Goal: Find specific page/section: Find specific page/section

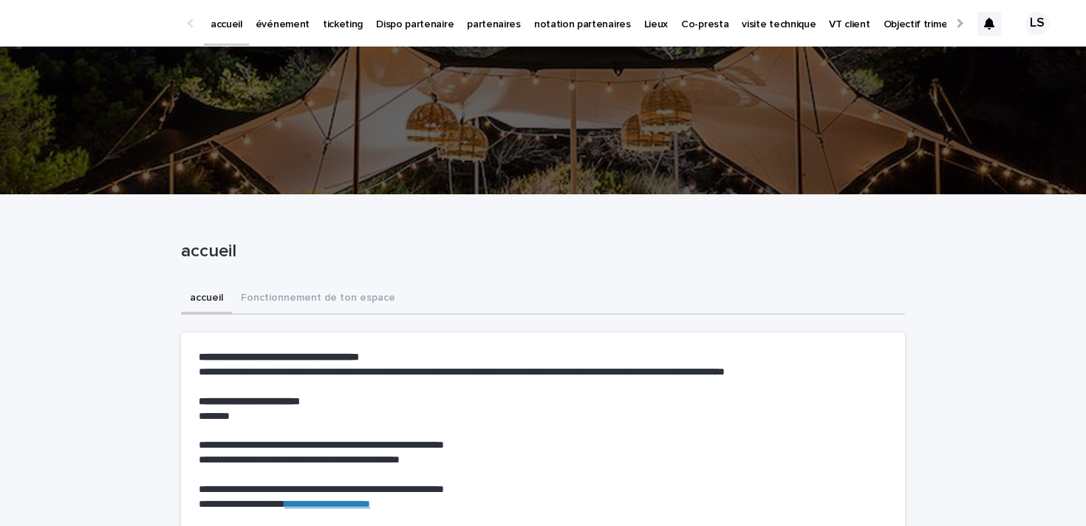
click at [760, 19] on p "visite technique" at bounding box center [779, 15] width 74 height 31
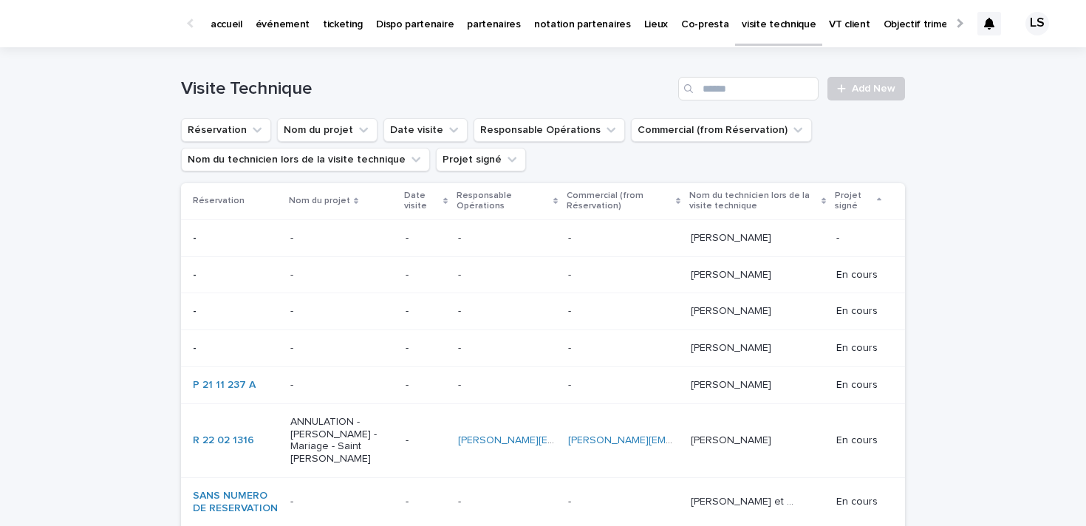
click at [324, 24] on p "ticketing" at bounding box center [343, 15] width 40 height 31
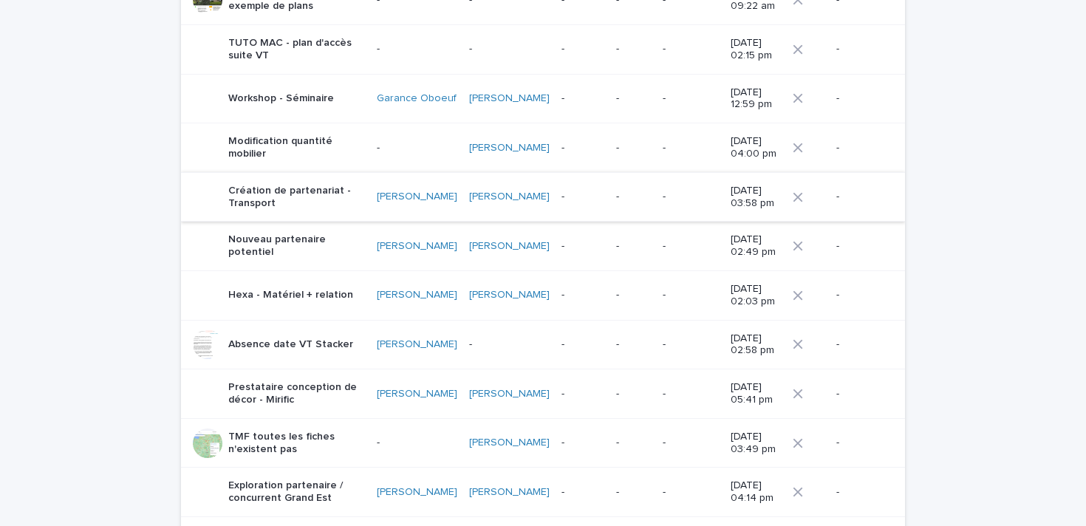
scroll to position [68, 0]
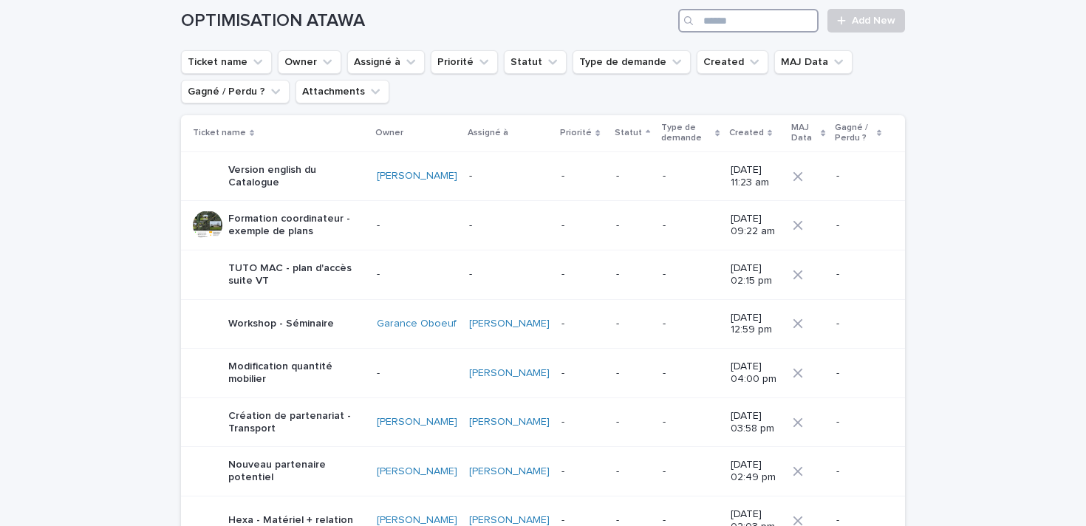
click at [777, 26] on input "Search" at bounding box center [748, 21] width 140 height 24
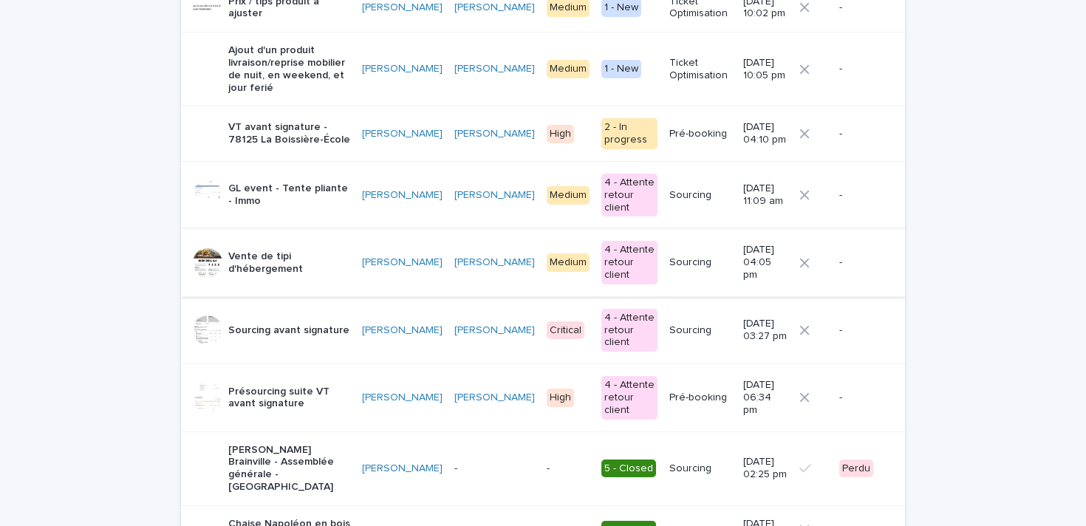
scroll to position [381, 0]
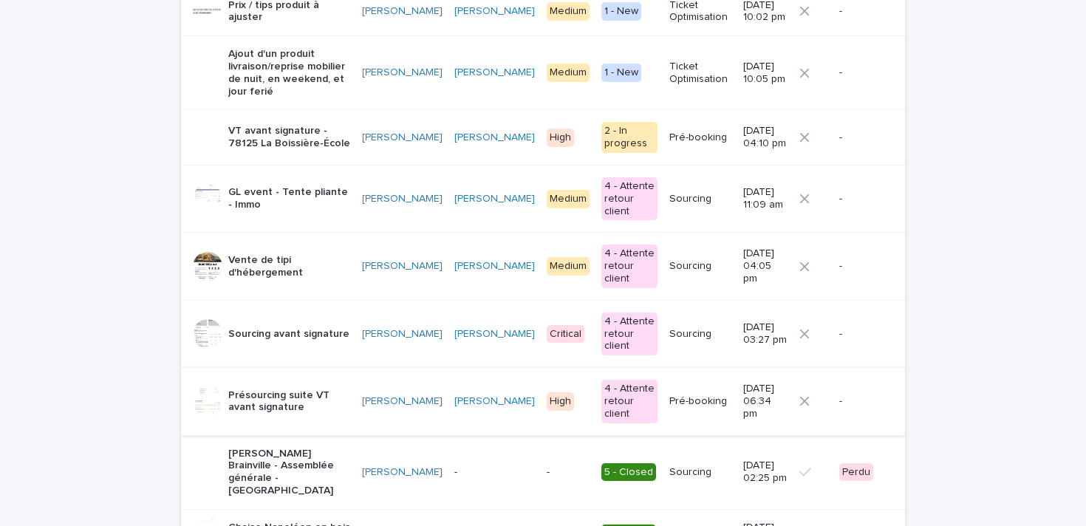
type input "***"
click at [295, 389] on p "Présourcing suite VT avant signature" at bounding box center [289, 401] width 122 height 25
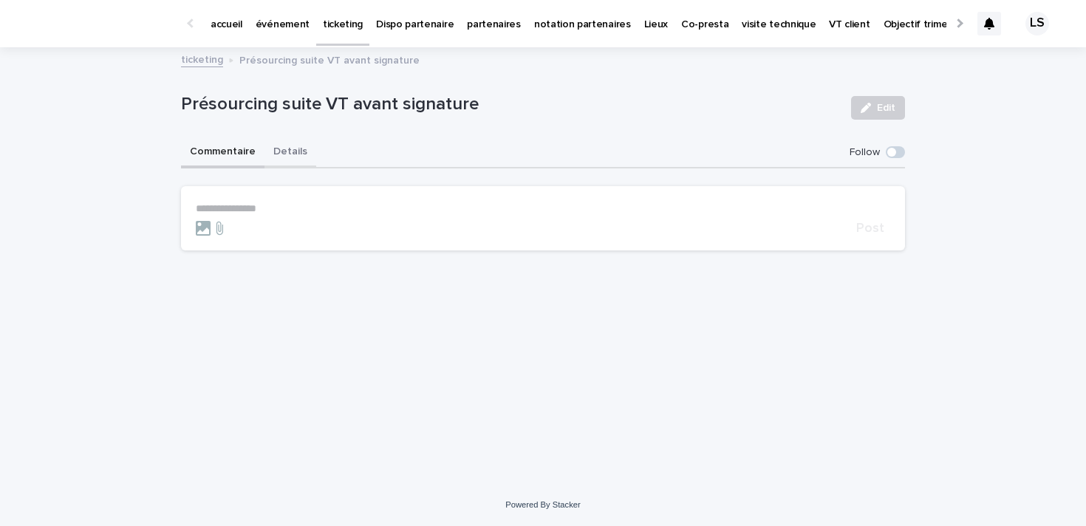
click at [301, 156] on button "Details" at bounding box center [291, 152] width 52 height 31
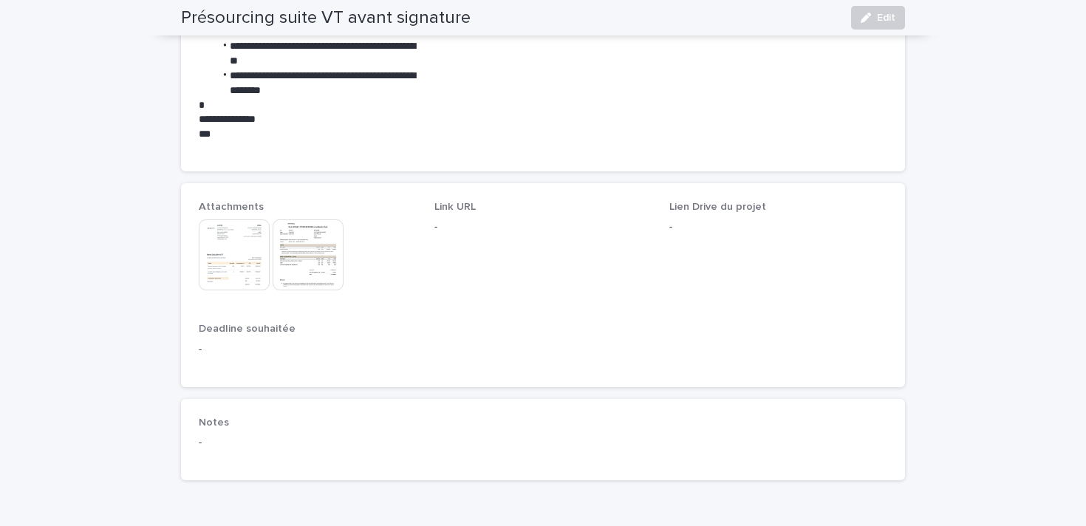
scroll to position [930, 0]
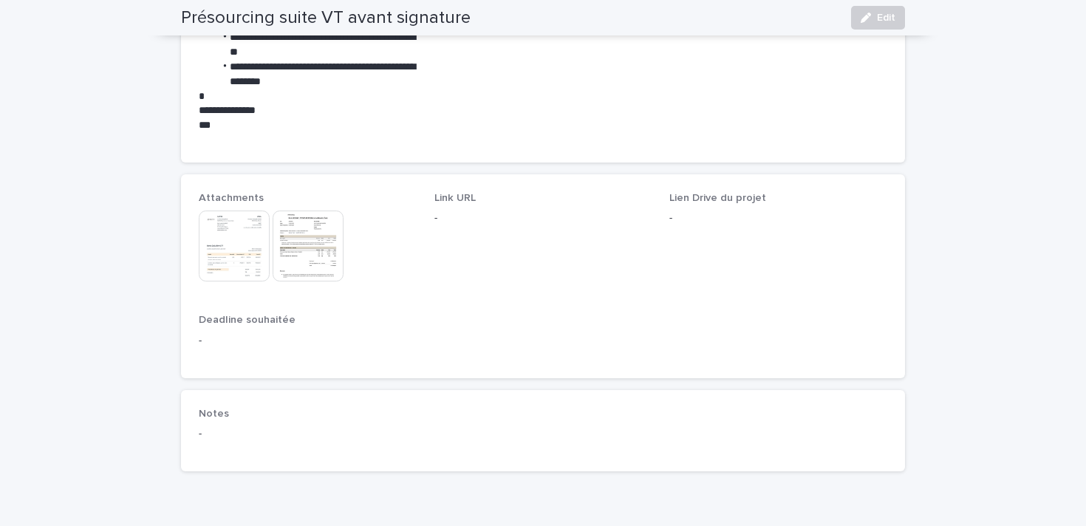
click at [244, 245] on img at bounding box center [234, 246] width 71 height 71
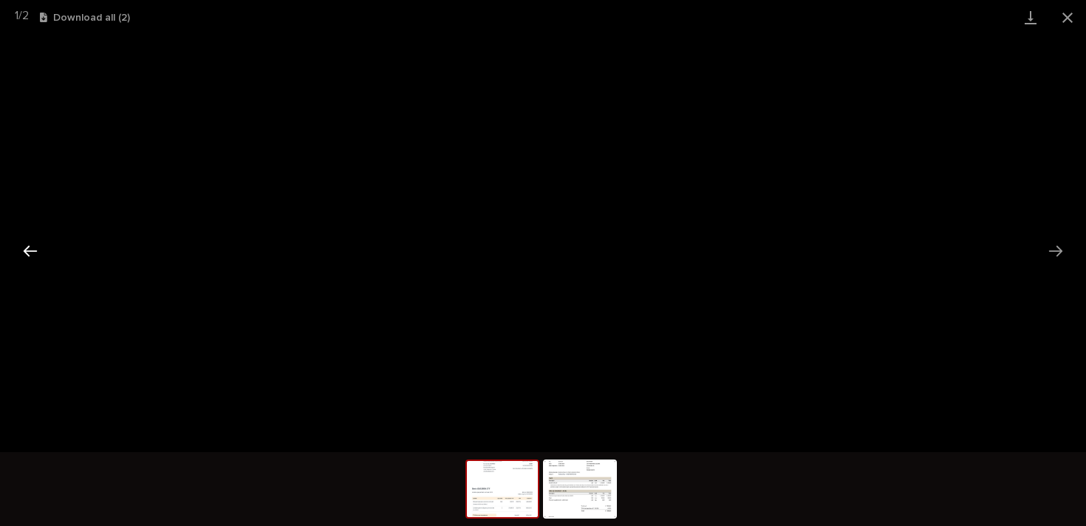
click at [25, 253] on button "Previous slide" at bounding box center [30, 250] width 31 height 29
click at [1056, 246] on button "Next slide" at bounding box center [1055, 250] width 31 height 29
